Goal: Information Seeking & Learning: Learn about a topic

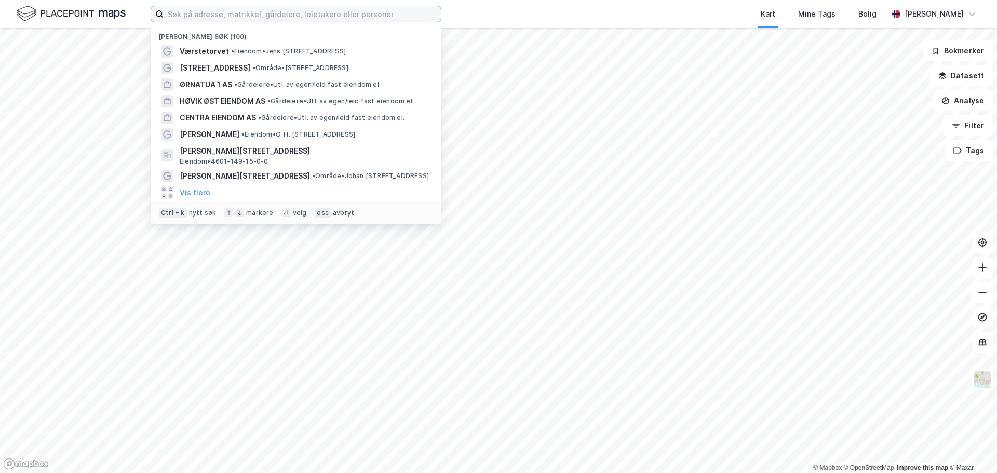
click at [241, 17] on input at bounding box center [302, 14] width 277 height 16
type input "c"
type input "meny centra"
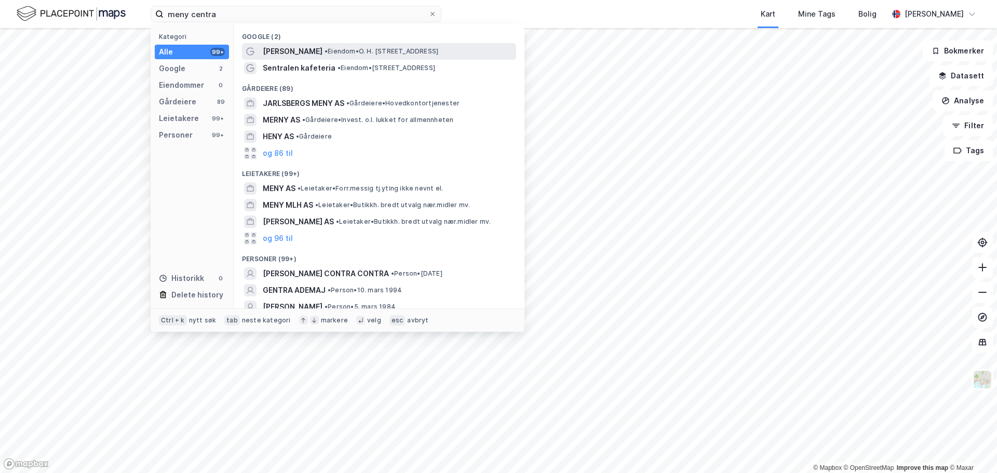
click at [328, 50] on span "• Eiendom • O. H. [STREET_ADDRESS]" at bounding box center [382, 51] width 114 height 8
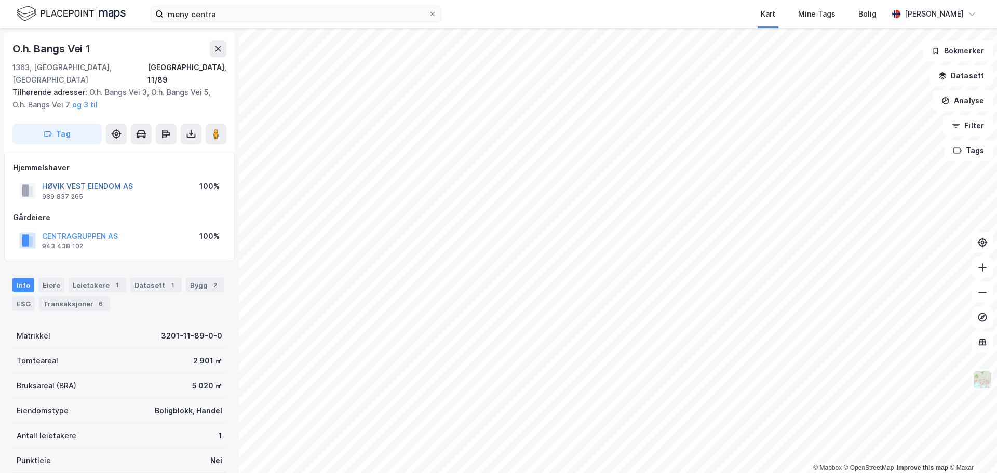
click at [0, 0] on button "HØVIK VEST EIENDOM AS" at bounding box center [0, 0] width 0 height 0
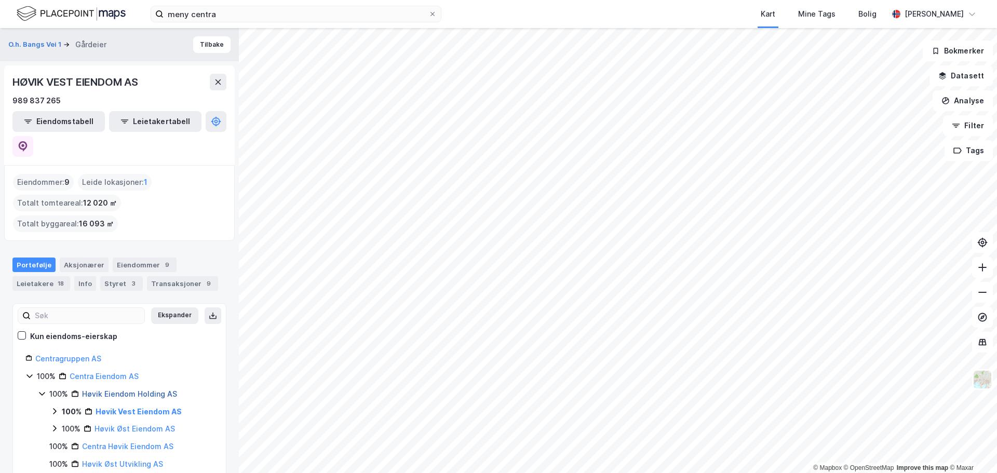
click at [124, 390] on link "Høvik Eiendom Holding AS" at bounding box center [129, 394] width 95 height 9
